Goal: Task Accomplishment & Management: Complete application form

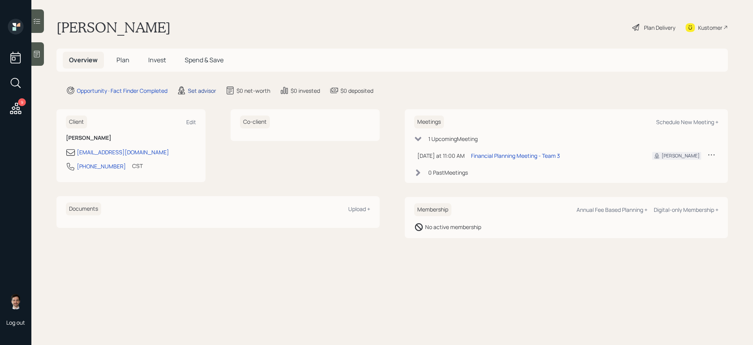
click at [189, 93] on div "Set advisor" at bounding box center [202, 91] width 28 height 8
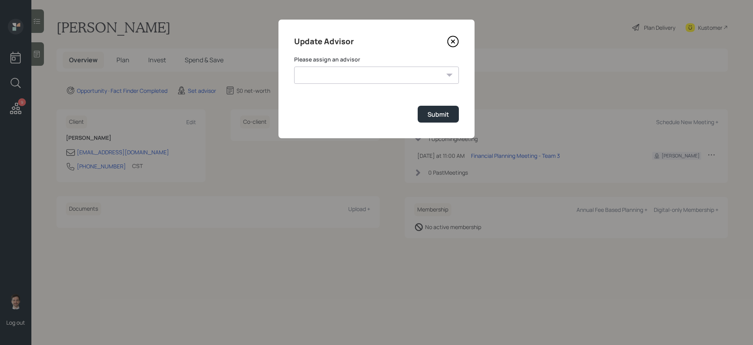
click at [365, 79] on select "Jonah Coleman Tyler End James DiStasi Treva Nostdahl Eric Schwartz Aleksandra S…" at bounding box center [376, 75] width 165 height 17
select select "ef6b64e1-8f62-4a74-b865-a7df4b35b836"
click at [294, 67] on select "Jonah Coleman Tyler End James DiStasi Treva Nostdahl Eric Schwartz Aleksandra S…" at bounding box center [376, 75] width 165 height 17
click at [434, 109] on button "Submit" at bounding box center [438, 114] width 41 height 17
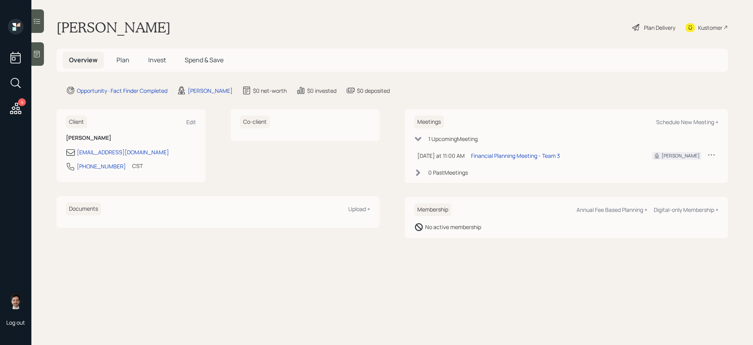
click at [125, 63] on span "Plan" at bounding box center [122, 60] width 13 height 9
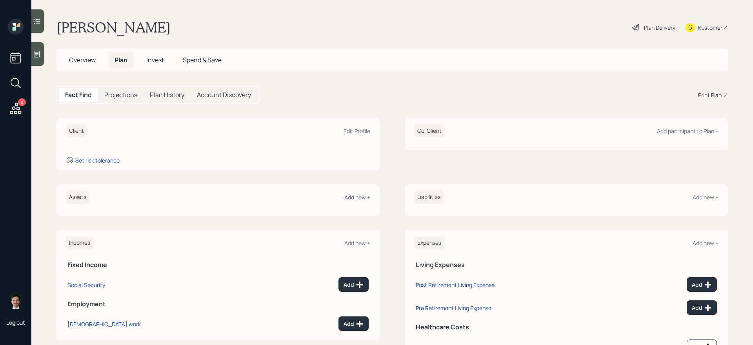
click at [357, 196] on div "Add new +" at bounding box center [357, 197] width 26 height 7
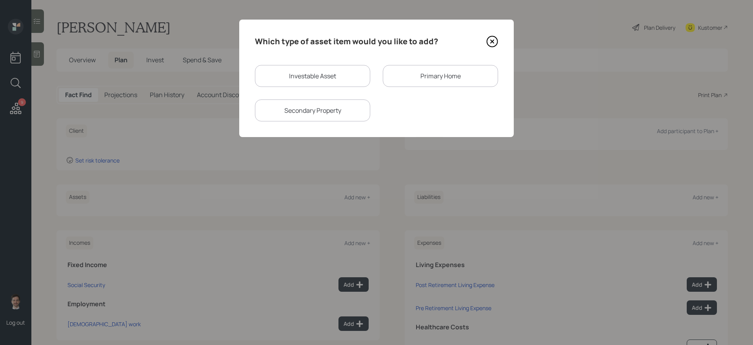
click at [345, 87] on div "Investable Asset Primary Home Secondary Property" at bounding box center [376, 93] width 243 height 56
click at [343, 82] on div "Investable Asset" at bounding box center [312, 76] width 115 height 22
select select "taxable"
select select "balanced"
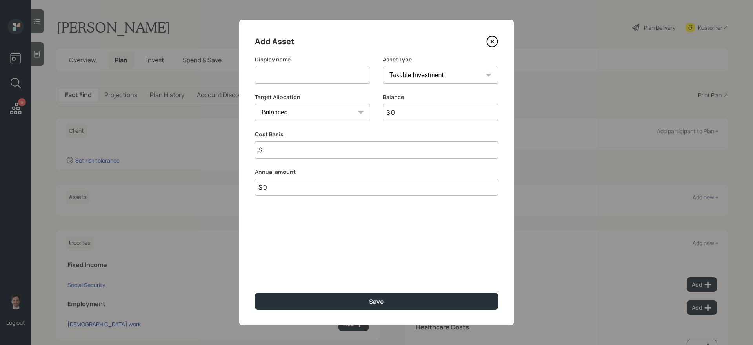
click at [343, 82] on input at bounding box center [312, 75] width 115 height 17
type input "IRA"
select select "ira"
type input "$"
type input "$ 100,000"
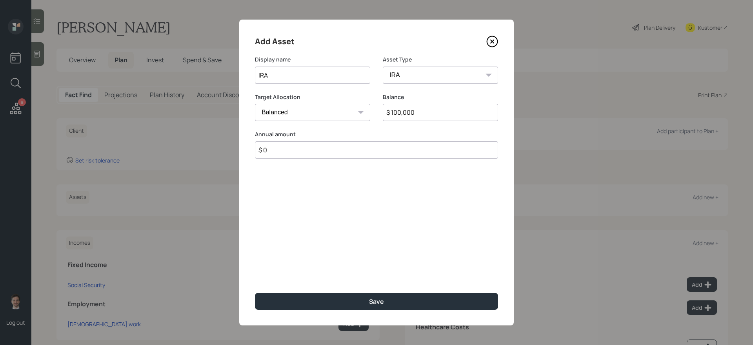
type input "$ 0"
click at [255, 291] on button "Save" at bounding box center [376, 301] width 243 height 17
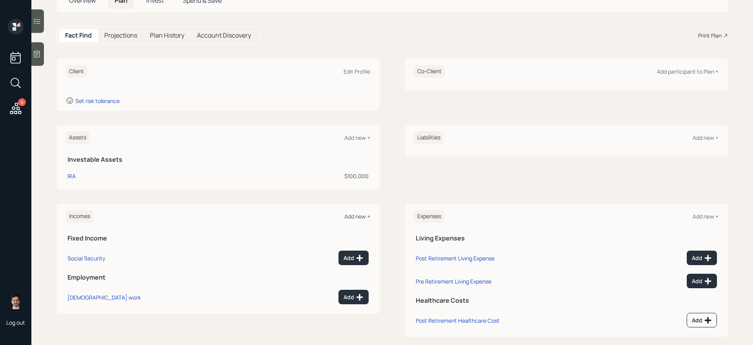
scroll to position [63, 0]
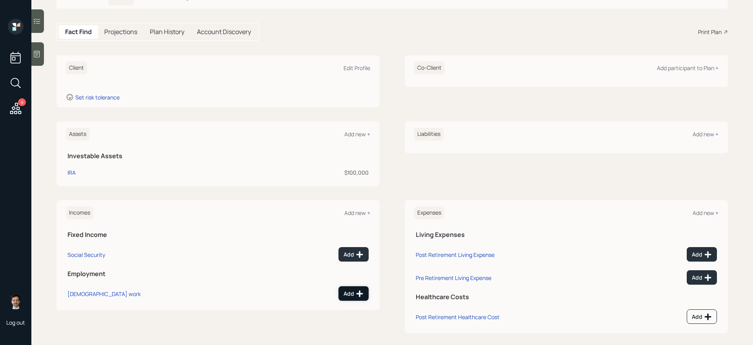
click at [351, 291] on div "Add" at bounding box center [353, 294] width 20 height 8
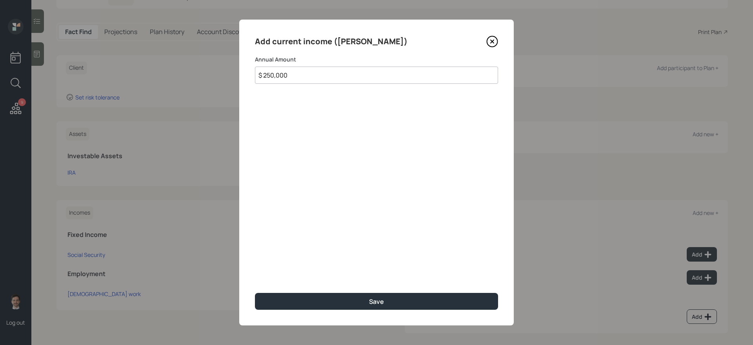
type input "$ 250,000"
click at [255, 291] on button "Save" at bounding box center [376, 301] width 243 height 17
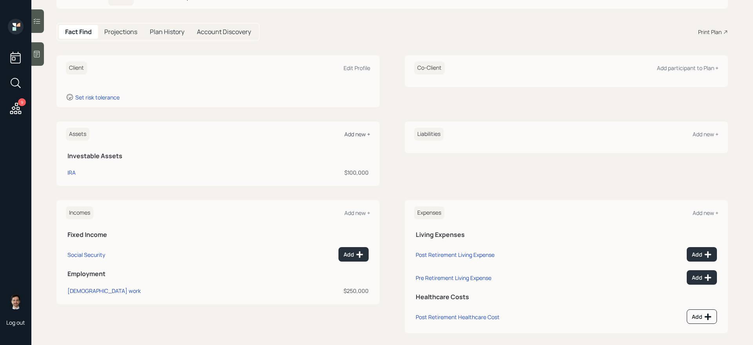
click at [355, 135] on div "Add new +" at bounding box center [357, 134] width 26 height 7
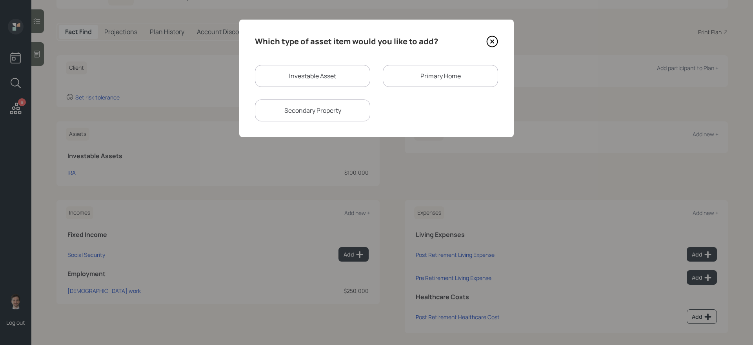
click at [341, 69] on div "Investable Asset" at bounding box center [312, 76] width 115 height 22
select select "taxable"
select select "balanced"
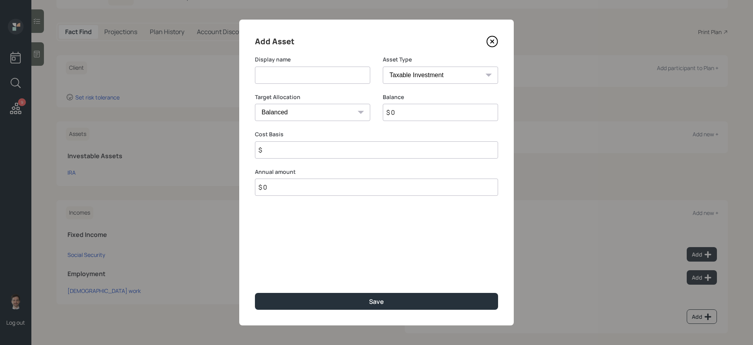
click at [331, 79] on input at bounding box center [312, 75] width 115 height 17
type input "Land/Business"
click at [313, 74] on input "Land/Business" at bounding box center [312, 75] width 115 height 17
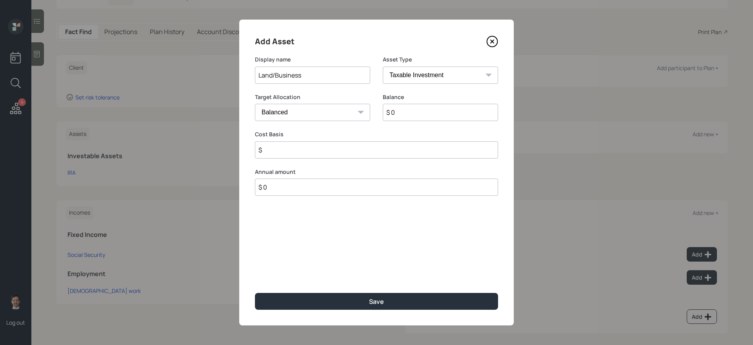
click at [426, 113] on input "$ 0" at bounding box center [440, 112] width 115 height 17
type input "$ 3,000,000"
click at [488, 36] on icon at bounding box center [492, 42] width 12 height 12
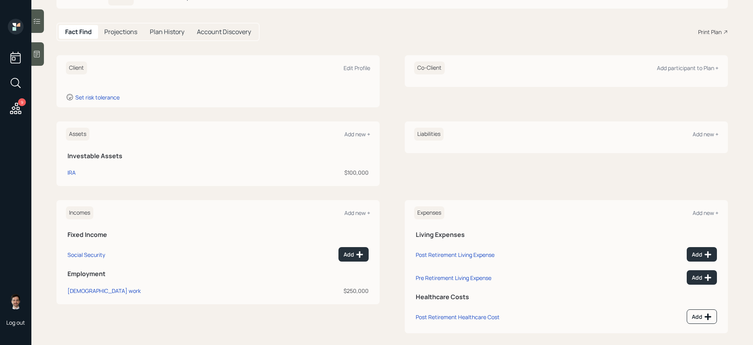
click at [359, 130] on div "Assets Add new +" at bounding box center [218, 134] width 304 height 13
click at [358, 131] on div "Add new +" at bounding box center [357, 134] width 26 height 7
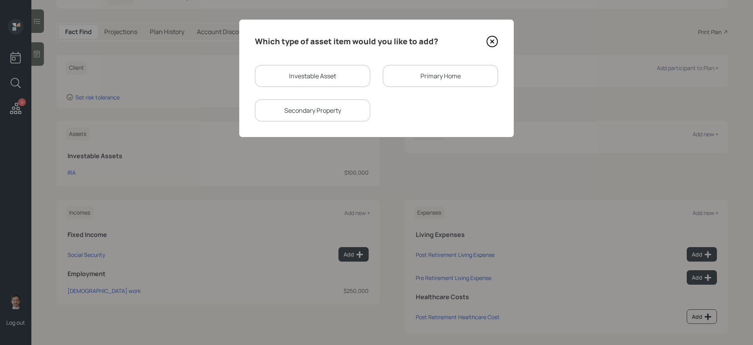
click at [339, 115] on div "Secondary Property" at bounding box center [312, 111] width 115 height 22
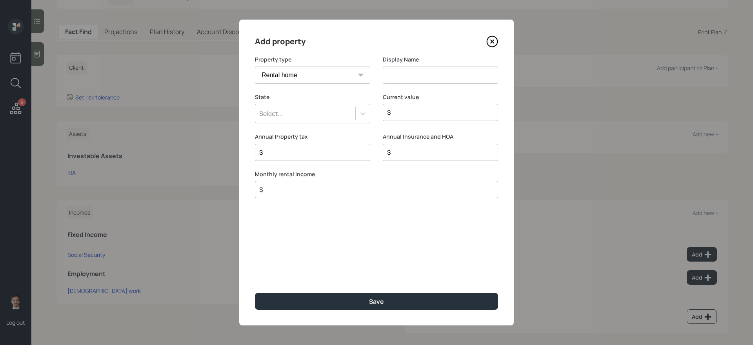
click at [345, 69] on select "Vacation home Rental home" at bounding box center [312, 75] width 115 height 17
select select "vacation_property"
click at [255, 67] on select "Vacation home Rental home" at bounding box center [312, 75] width 115 height 17
click at [394, 77] on input at bounding box center [440, 75] width 115 height 17
type input "Land/Business"
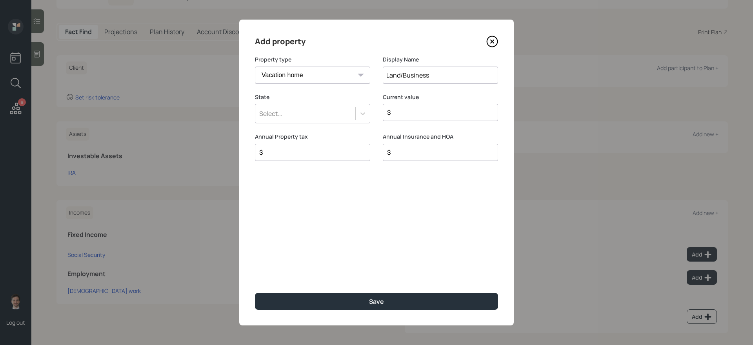
click at [299, 119] on div "Select..." at bounding box center [305, 113] width 100 height 13
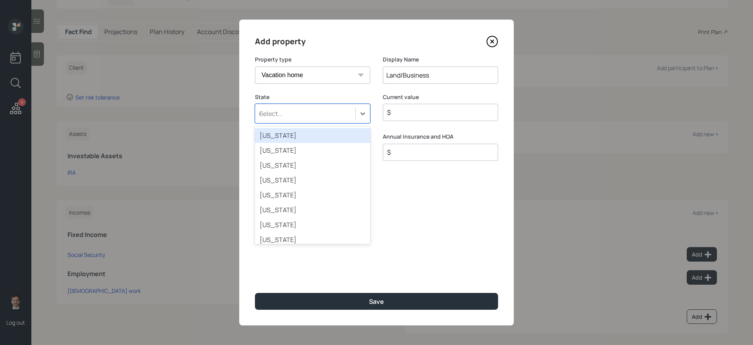
type input "ok"
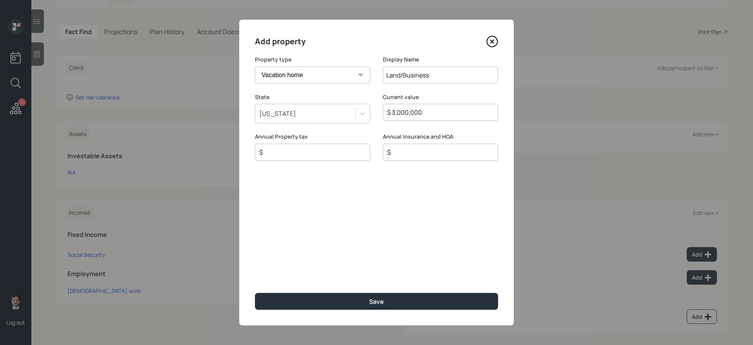
type input "$ 3,000,000"
click at [255, 291] on button "Save" at bounding box center [376, 301] width 243 height 17
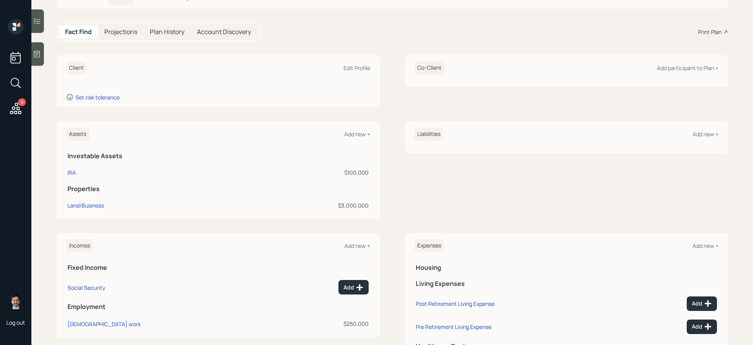
click at [15, 110] on icon at bounding box center [16, 109] width 14 height 14
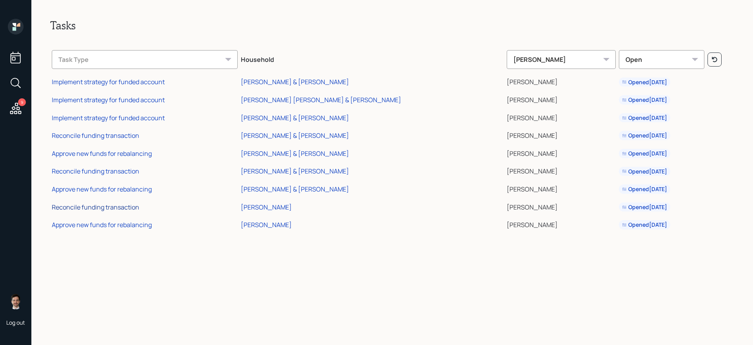
click at [123, 205] on div "Reconcile funding transaction" at bounding box center [95, 207] width 87 height 9
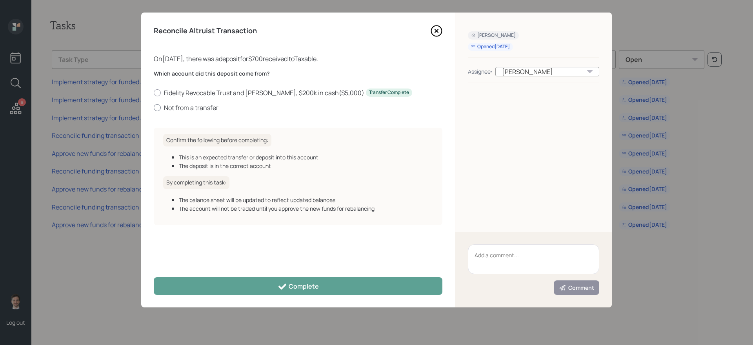
click at [187, 107] on label "Not from a transfer" at bounding box center [298, 107] width 289 height 9
click at [154, 107] on input "Not from a transfer" at bounding box center [153, 107] width 0 height 0
radio input "true"
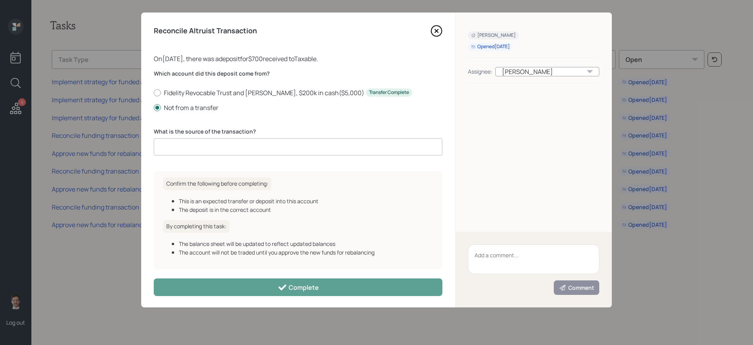
click at [263, 144] on input at bounding box center [298, 146] width 289 height 17
type input "DCA"
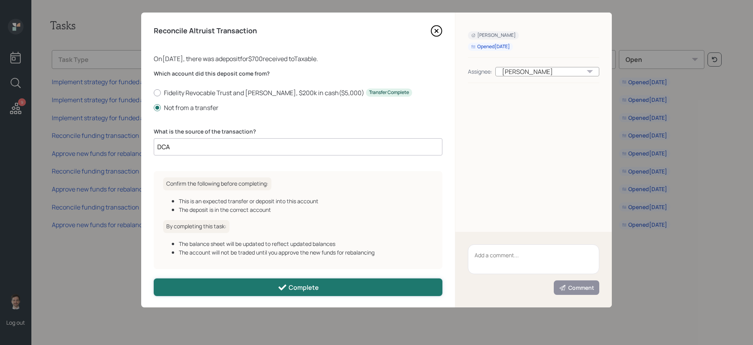
click at [258, 291] on button "Complete" at bounding box center [298, 288] width 289 height 18
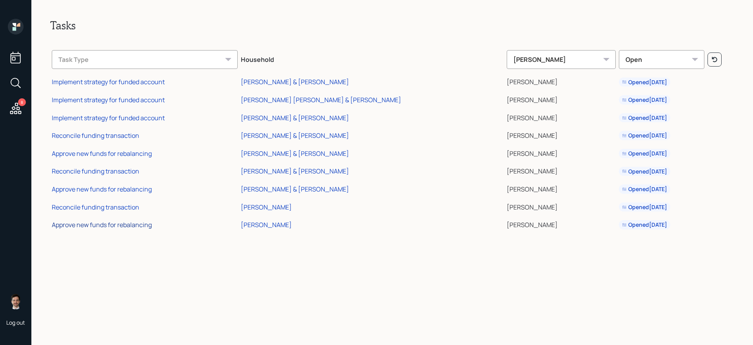
click at [113, 227] on div "Approve new funds for rebalancing" at bounding box center [102, 225] width 100 height 9
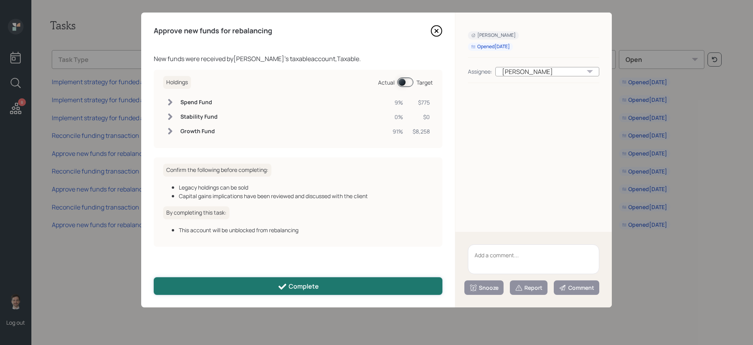
click at [255, 286] on button "Complete" at bounding box center [298, 287] width 289 height 18
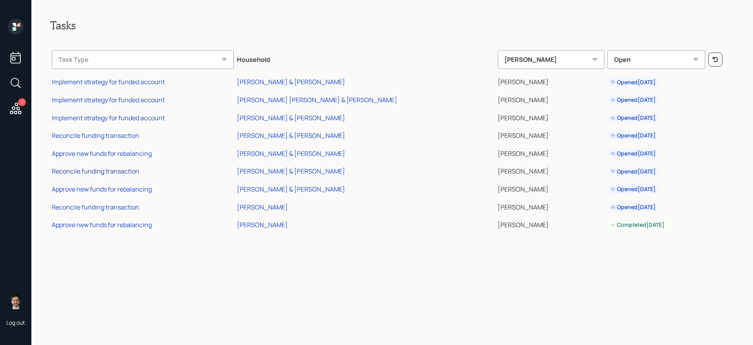
click at [97, 171] on div "Reconcile funding transaction" at bounding box center [95, 171] width 87 height 9
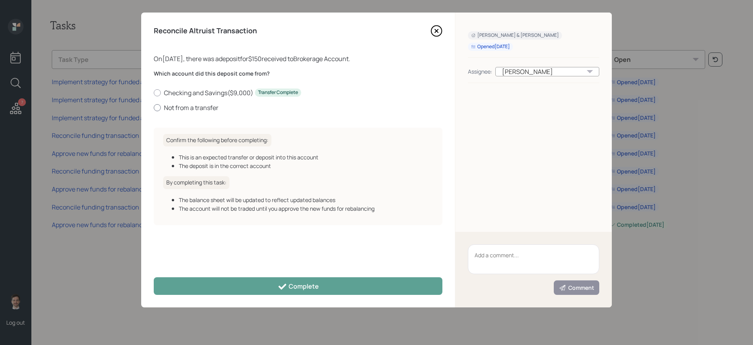
click at [202, 106] on label "Not from a transfer" at bounding box center [298, 107] width 289 height 9
click at [154, 107] on input "Not from a transfer" at bounding box center [153, 107] width 0 height 0
radio input "true"
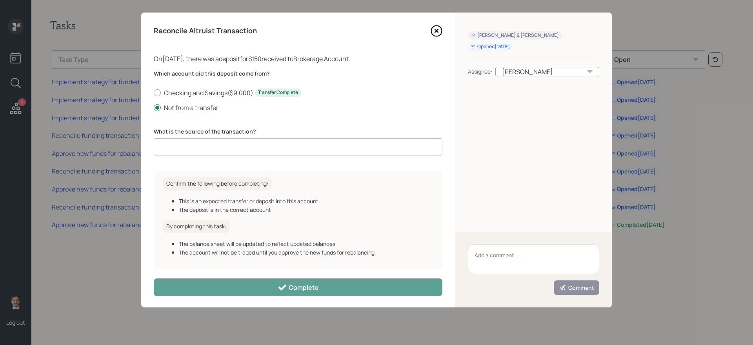
click at [198, 147] on input at bounding box center [298, 146] width 289 height 17
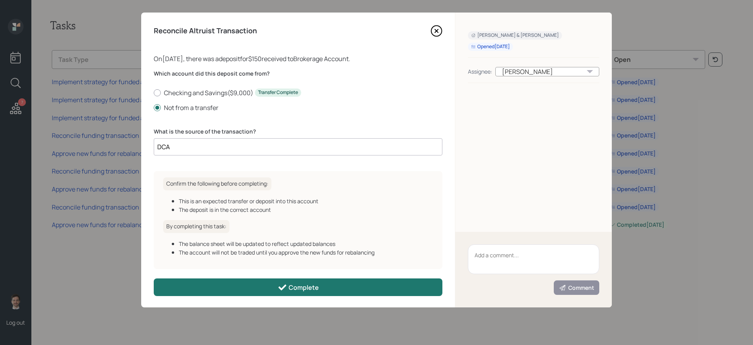
type input "DCA"
click at [228, 287] on button "Complete" at bounding box center [298, 288] width 289 height 18
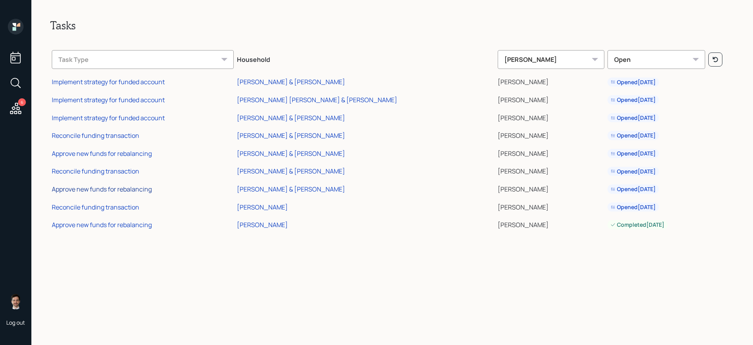
click at [125, 187] on div "Approve new funds for rebalancing" at bounding box center [102, 189] width 100 height 9
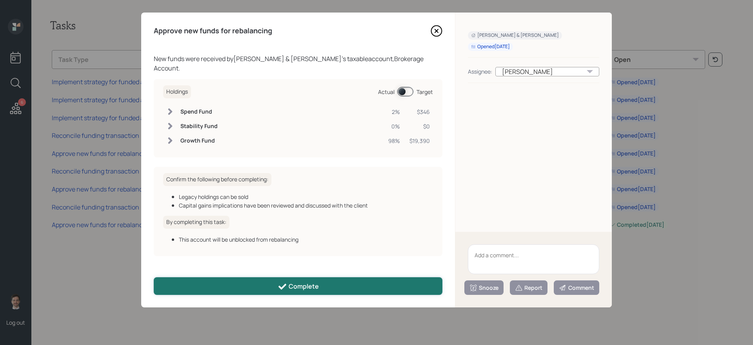
click at [301, 291] on button "Complete" at bounding box center [298, 287] width 289 height 18
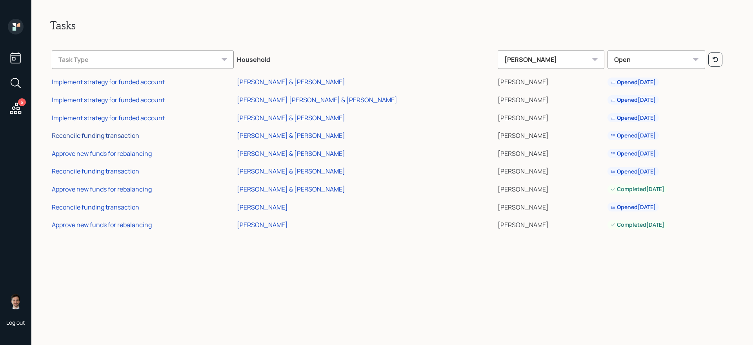
click at [123, 135] on div "Reconcile funding transaction" at bounding box center [95, 135] width 87 height 9
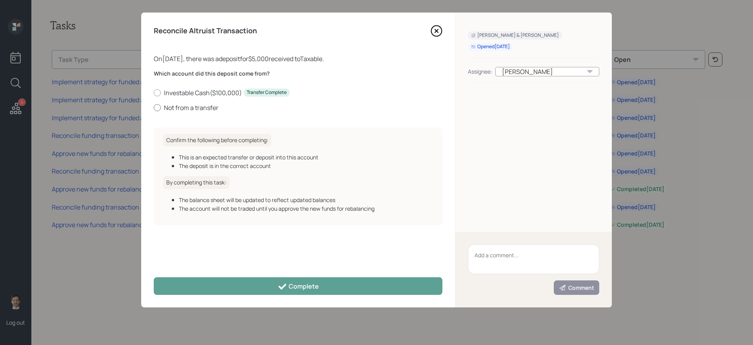
click at [174, 111] on label "Not from a transfer" at bounding box center [298, 107] width 289 height 9
click at [154, 108] on input "Not from a transfer" at bounding box center [153, 107] width 0 height 0
radio input "true"
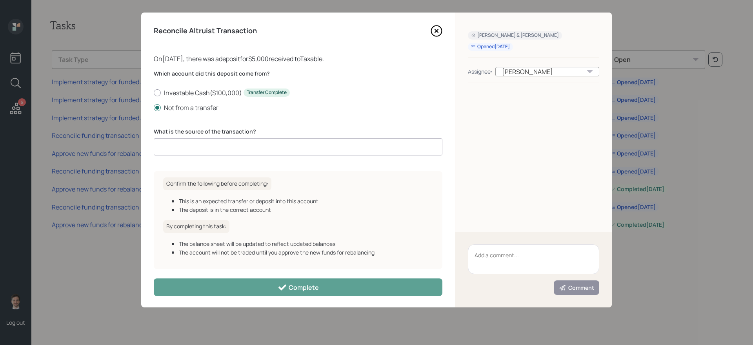
click at [232, 148] on input at bounding box center [298, 146] width 289 height 17
type input "DCA"
click at [434, 32] on icon at bounding box center [436, 31] width 12 height 12
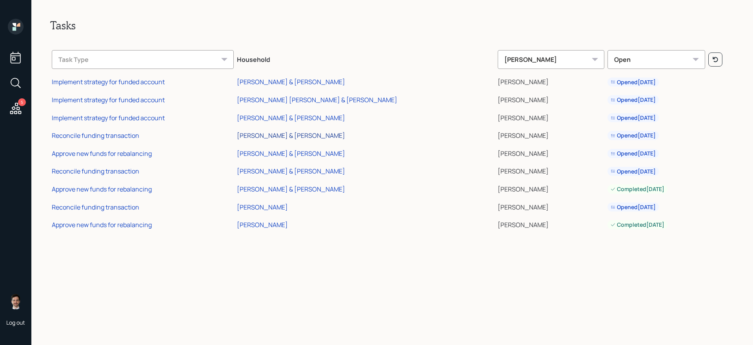
click at [292, 133] on div "[PERSON_NAME] & [PERSON_NAME]" at bounding box center [291, 135] width 108 height 9
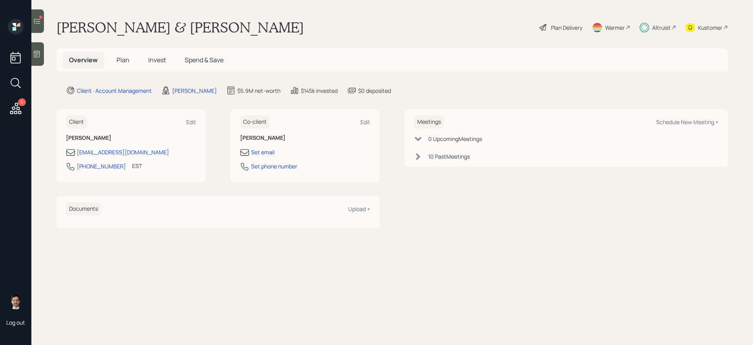
click at [127, 64] on h5 "Plan" at bounding box center [122, 60] width 25 height 17
